Goal: Complete application form: Complete application form

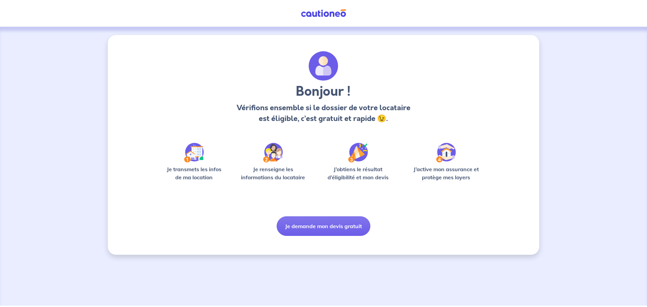
drag, startPoint x: 267, startPoint y: 153, endPoint x: 276, endPoint y: 154, distance: 9.5
click at [267, 153] on img at bounding box center [273, 153] width 20 height 20
click at [402, 175] on div "Je transmets les infos de ma location Je renseigne les informations du locatair…" at bounding box center [323, 165] width 323 height 44
click at [355, 158] on img at bounding box center [358, 153] width 20 height 20
click at [286, 228] on button "Je demande mon devis gratuit" at bounding box center [324, 226] width 94 height 20
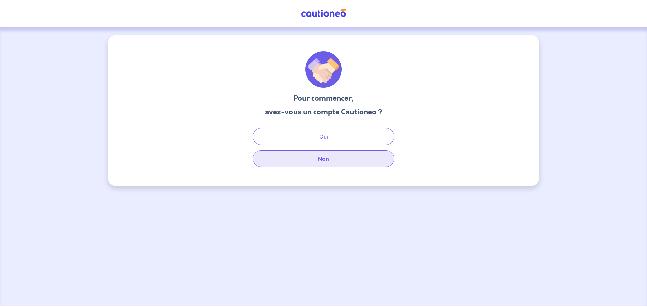
click at [334, 160] on button "Non" at bounding box center [323, 158] width 141 height 17
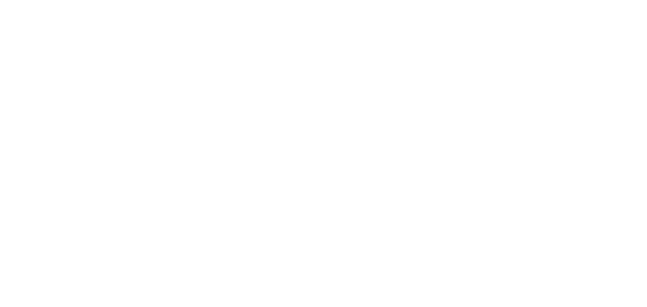
select select "FR"
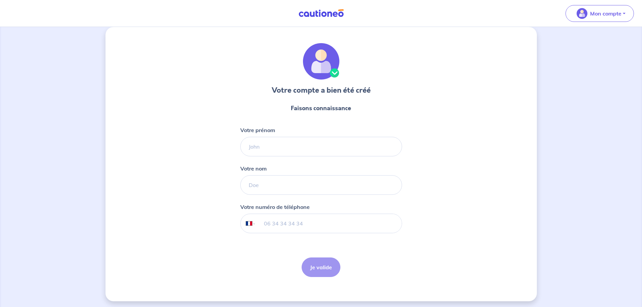
scroll to position [10, 0]
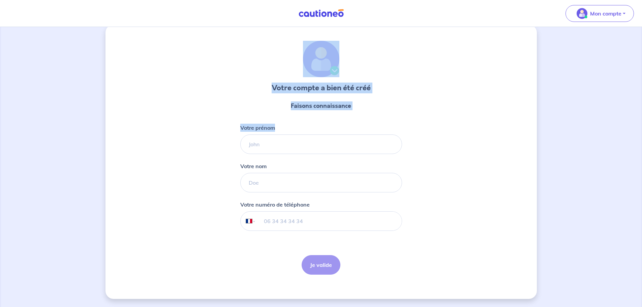
drag, startPoint x: 550, startPoint y: 105, endPoint x: 556, endPoint y: 84, distance: 22.6
click at [559, 85] on div "Votre compte a bien été créé Faisons connaissance Votre prénom Votre nom Votre …" at bounding box center [321, 162] width 642 height 290
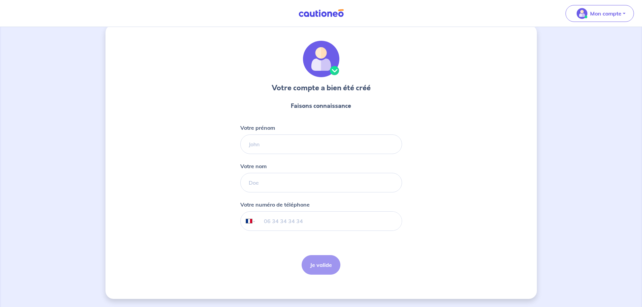
click at [454, 103] on div "Votre compte a bien été créé Faisons connaissance Votre prénom Votre nom Votre …" at bounding box center [320, 162] width 431 height 274
click at [607, 21] on button "Mon compte" at bounding box center [599, 13] width 68 height 17
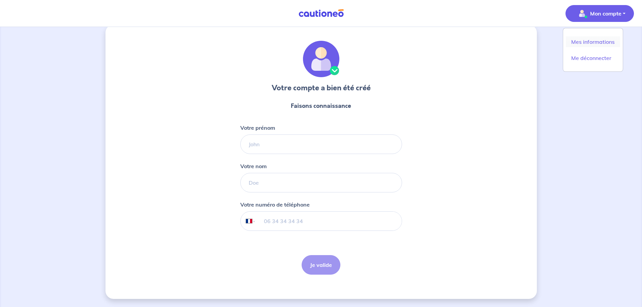
click at [595, 42] on link "Mes informations" at bounding box center [593, 41] width 54 height 11
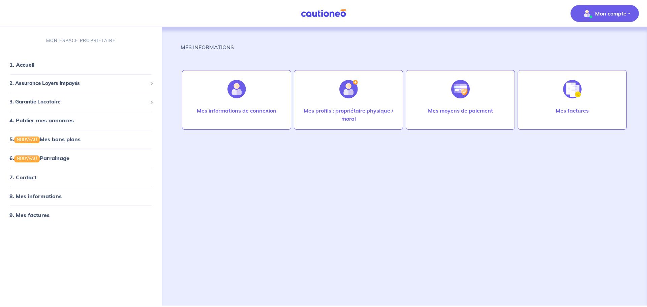
select select "FR"
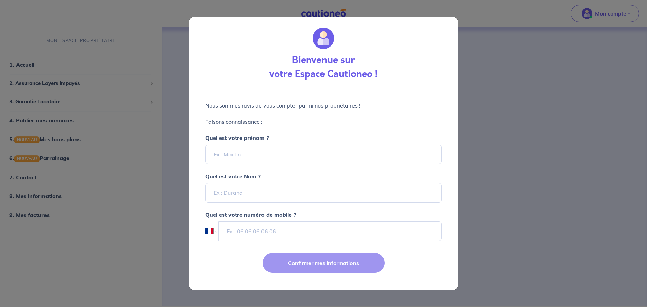
click at [369, 263] on div "Confirmer mes informations" at bounding box center [323, 268] width 277 height 44
click at [487, 205] on div "Bienvenue sur votre Espace Cautioneo ! Nous sommes ravis de vous compter parmi …" at bounding box center [323, 153] width 647 height 307
click at [486, 205] on div "Bienvenue sur votre Espace Cautioneo ! Nous sommes ravis de vous compter parmi …" at bounding box center [323, 153] width 647 height 307
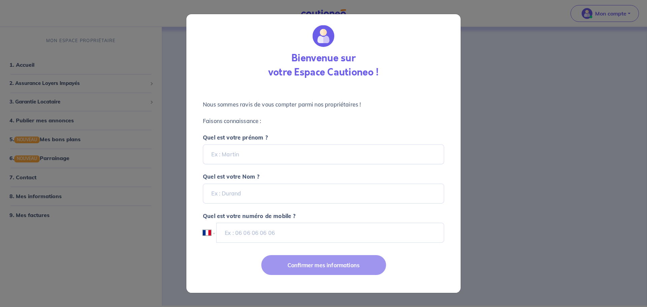
click at [486, 205] on div "Bienvenue sur votre Espace Cautioneo ! Nous sommes ravis de vous compter parmi …" at bounding box center [323, 153] width 647 height 307
click at [489, 206] on div "Bienvenue sur votre Espace Cautioneo ! Nous sommes ravis de vous compter parmi …" at bounding box center [323, 153] width 647 height 307
click at [554, 222] on div "Bienvenue sur votre Espace Cautioneo ! Nous sommes ravis de vous compter parmi …" at bounding box center [323, 153] width 647 height 307
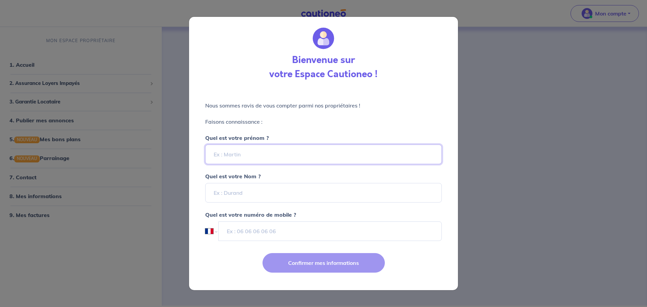
click at [306, 157] on input "Quel est votre prénom ?" at bounding box center [323, 155] width 236 height 20
